Goal: Information Seeking & Learning: Find specific fact

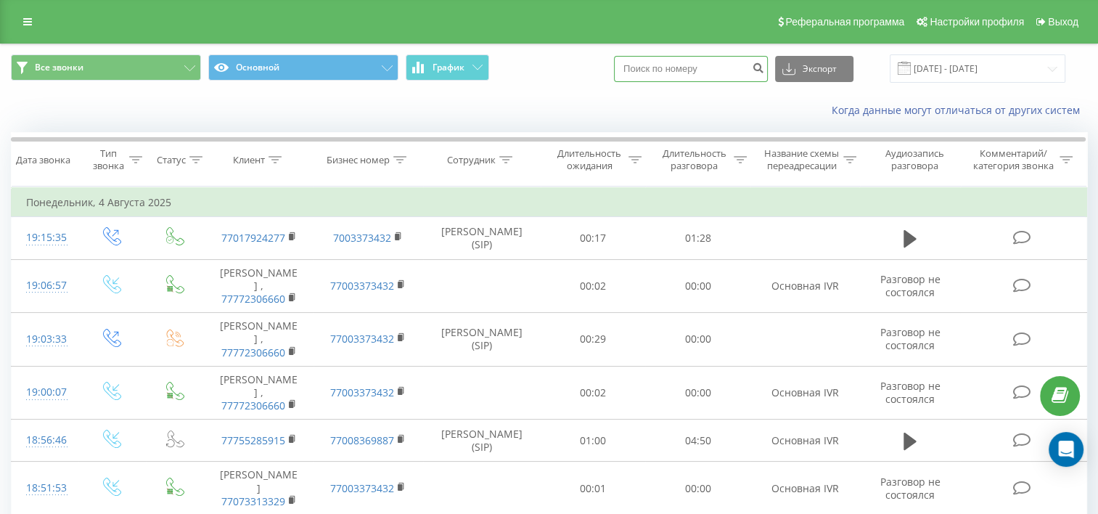
click at [707, 69] on input at bounding box center [691, 69] width 154 height 26
paste input "7715493705"
type input "7715493705"
click at [768, 66] on button "submit" at bounding box center [758, 69] width 20 height 26
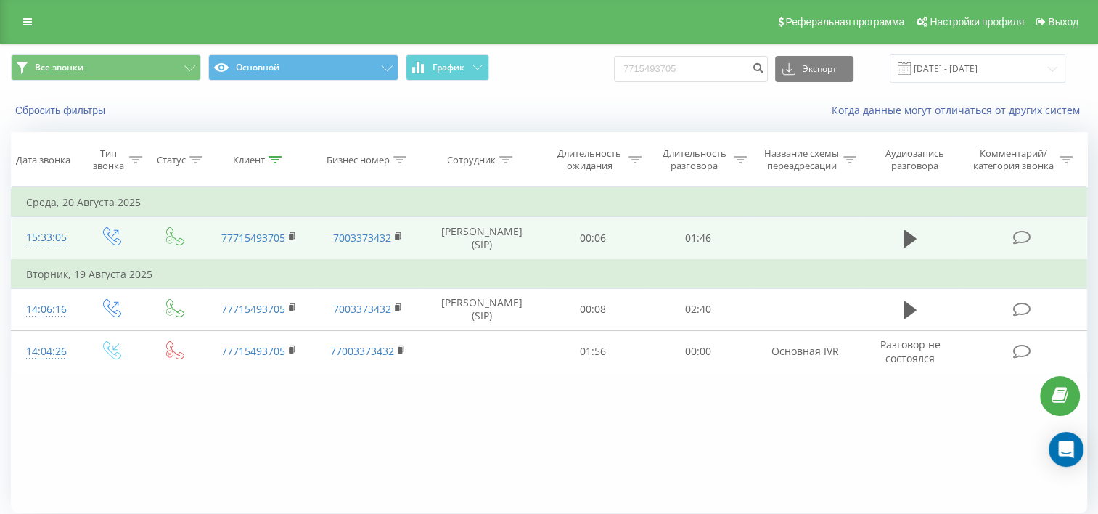
click at [884, 242] on td at bounding box center [909, 238] width 101 height 43
click at [897, 248] on td at bounding box center [909, 238] width 101 height 43
click at [904, 247] on icon at bounding box center [909, 238] width 13 height 17
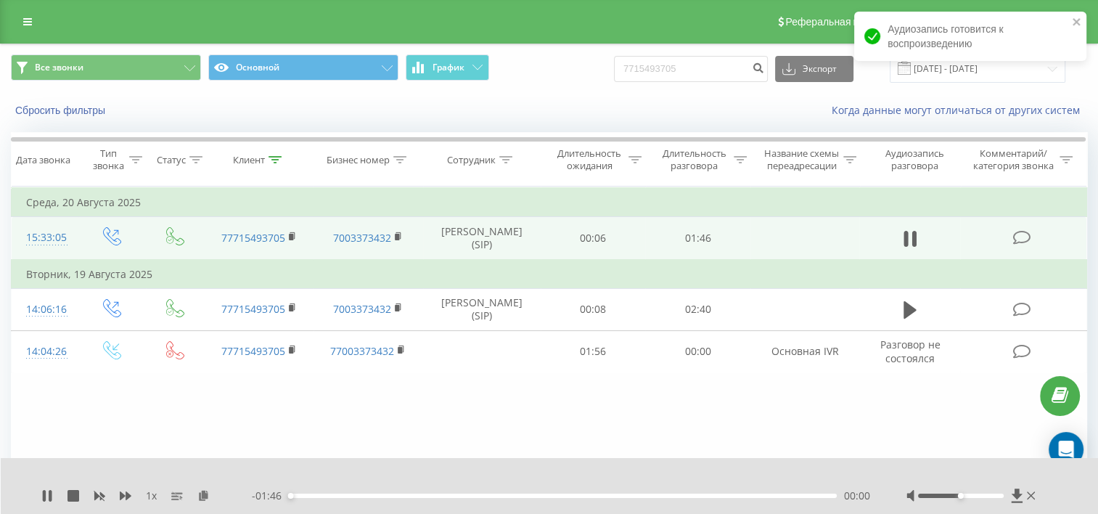
click at [303, 499] on div "- 01:46 00:00 00:00" at bounding box center [561, 495] width 618 height 15
click at [303, 493] on div "- 01:45 00:00 00:00" at bounding box center [561, 495] width 618 height 15
click at [305, 495] on div "00:00" at bounding box center [563, 495] width 548 height 4
click at [314, 496] on div "00:05" at bounding box center [563, 495] width 548 height 4
click at [331, 499] on div "- 01:41 00:05 00:05" at bounding box center [561, 495] width 618 height 15
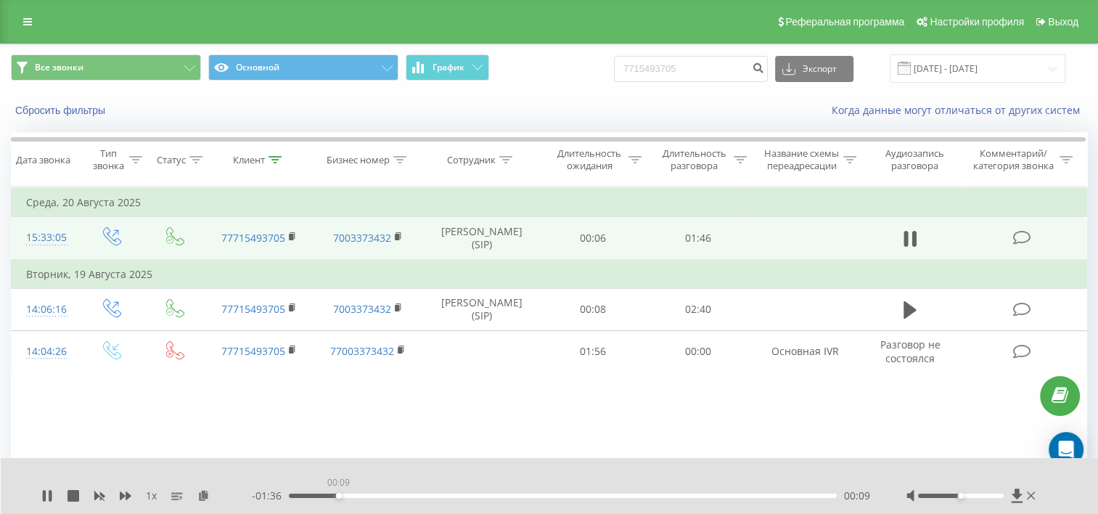
click at [339, 496] on div "00:09" at bounding box center [563, 495] width 548 height 4
click at [355, 490] on div "- 01:36 00:10 00:10" at bounding box center [561, 495] width 618 height 15
click at [377, 490] on div "- 01:35 00:10 00:10" at bounding box center [561, 495] width 618 height 15
click at [359, 499] on div "- 01:34 00:11 00:11" at bounding box center [561, 495] width 618 height 15
click at [360, 492] on div "- 01:34 00:12 00:12" at bounding box center [561, 495] width 618 height 15
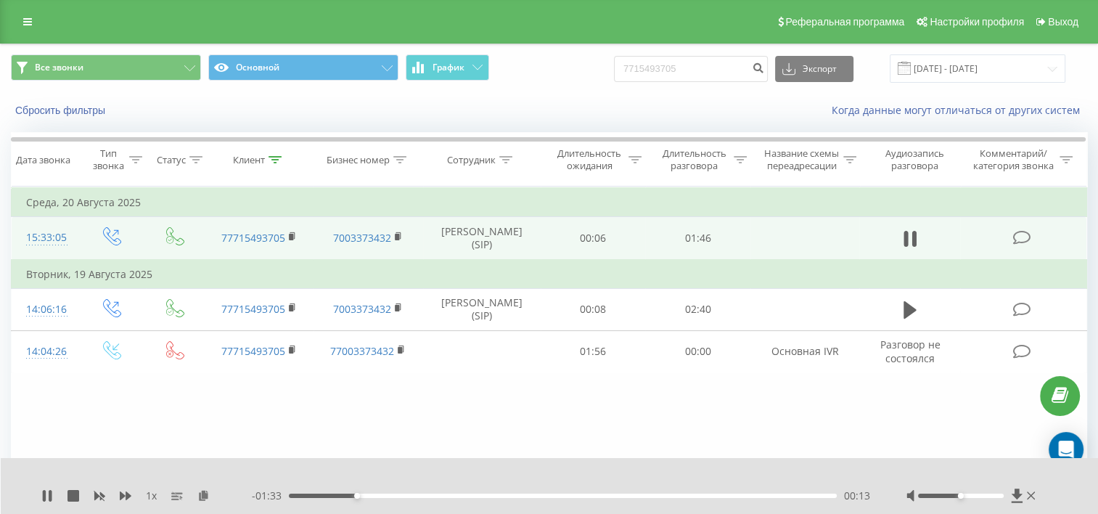
click at [377, 493] on div "00:13" at bounding box center [563, 495] width 548 height 4
click at [397, 493] on div "00:18" at bounding box center [563, 495] width 548 height 4
click at [413, 496] on div "00:22" at bounding box center [563, 495] width 548 height 4
click at [426, 496] on div "00:26" at bounding box center [563, 495] width 548 height 4
click at [443, 495] on div "00:27" at bounding box center [563, 495] width 548 height 4
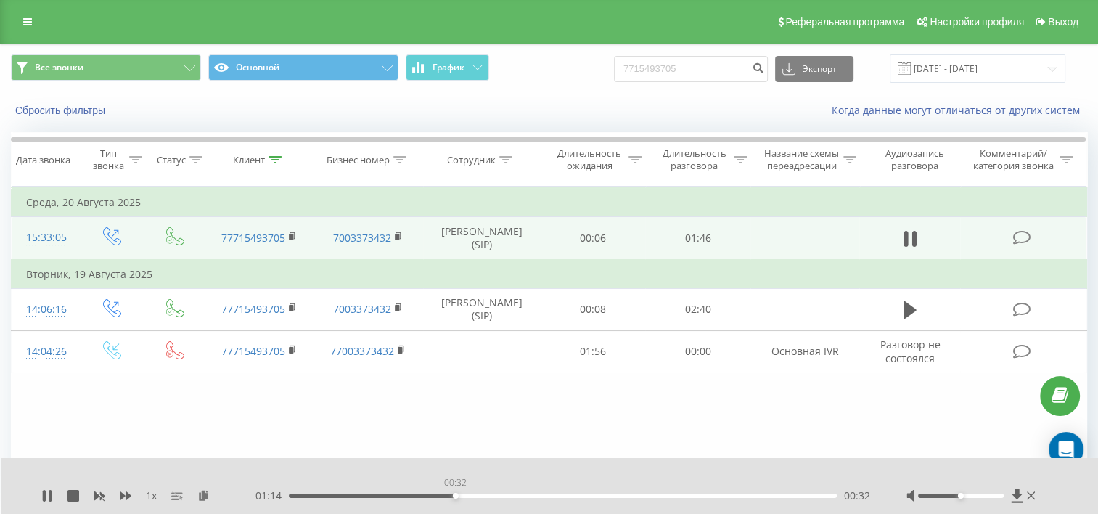
click at [455, 495] on div "00:32" at bounding box center [563, 495] width 548 height 4
click at [471, 494] on div "00:32" at bounding box center [563, 495] width 548 height 4
click at [492, 496] on div "00:39" at bounding box center [563, 495] width 548 height 4
click at [512, 496] on div "00:41" at bounding box center [563, 495] width 548 height 4
click at [529, 494] on div "00:43" at bounding box center [563, 495] width 548 height 4
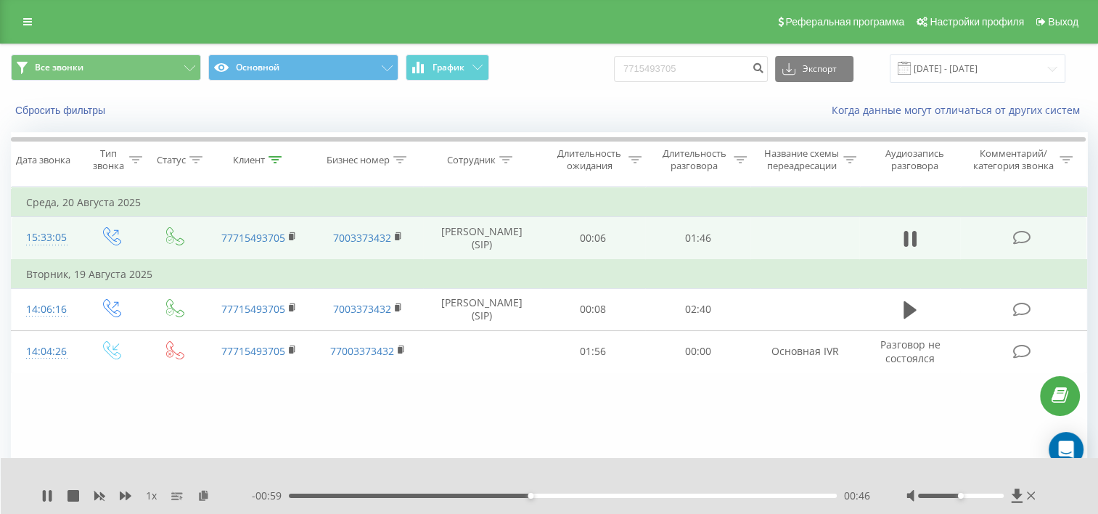
click at [556, 494] on div "00:46" at bounding box center [563, 495] width 548 height 4
click at [572, 493] on div "00:55" at bounding box center [563, 495] width 548 height 4
click at [585, 492] on div "- 00:50 00:55 00:55" at bounding box center [561, 495] width 618 height 15
click at [596, 493] on div "- 00:50 00:56 00:56" at bounding box center [561, 495] width 618 height 15
click at [598, 494] on div "00:56" at bounding box center [563, 495] width 548 height 4
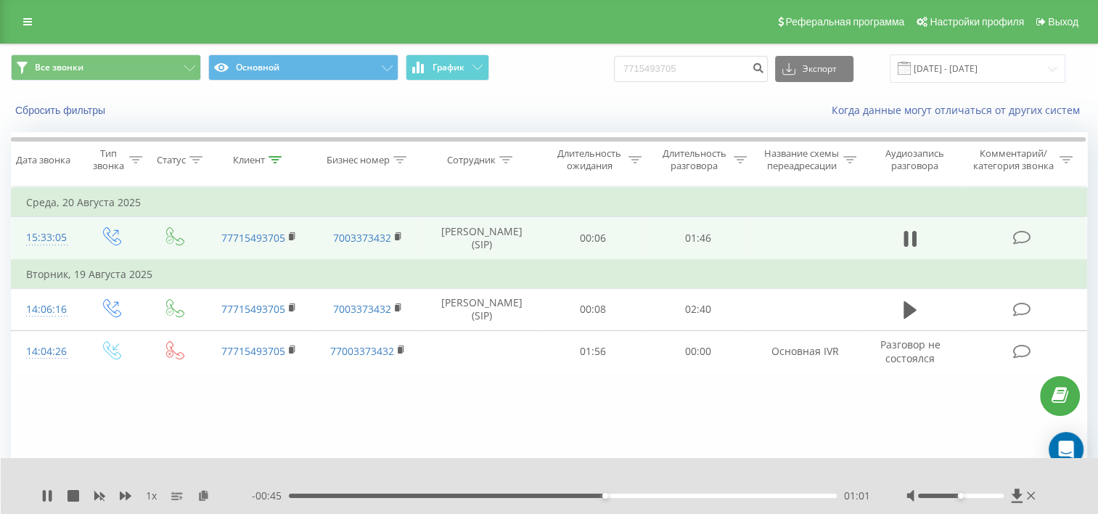
click at [623, 495] on div "01:01" at bounding box center [563, 495] width 548 height 4
click at [908, 249] on icon at bounding box center [909, 239] width 13 height 20
